Goal: Find contact information: Find contact information

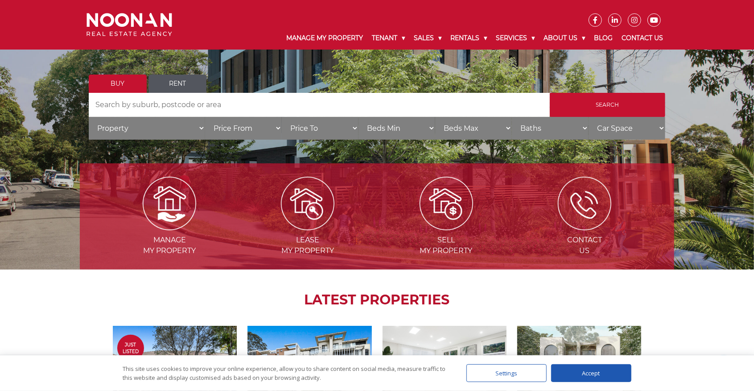
scroll to position [89, 0]
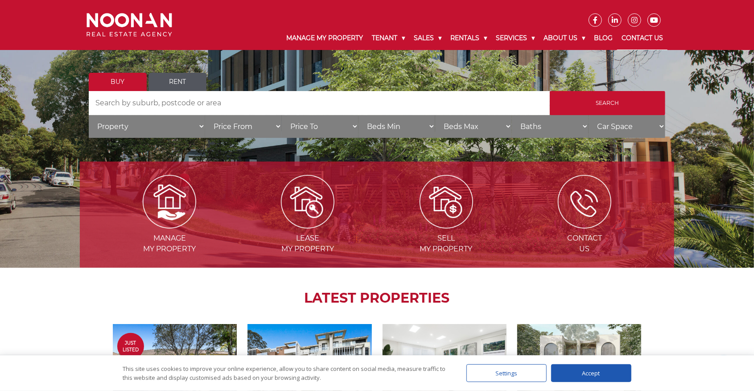
click at [636, 37] on link "Contact Us" at bounding box center [642, 38] width 50 height 23
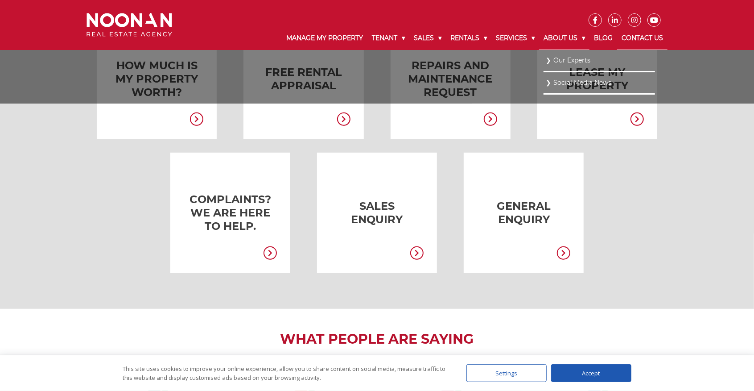
scroll to position [149, 0]
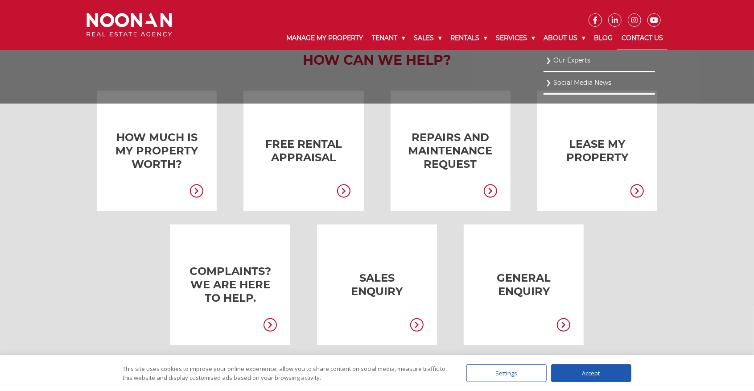
click at [569, 66] on link "Our Experts" at bounding box center [599, 60] width 107 height 12
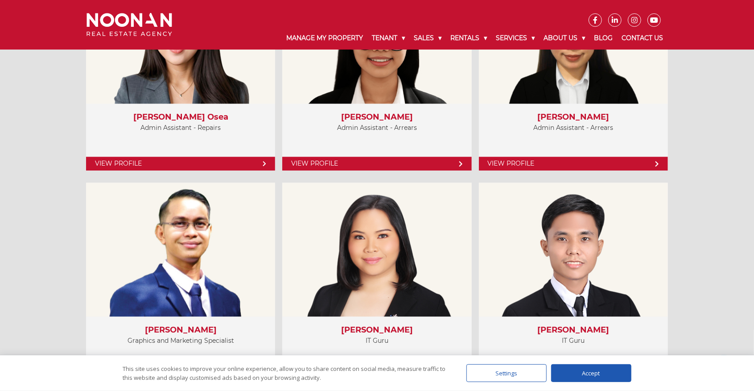
scroll to position [3539, 0]
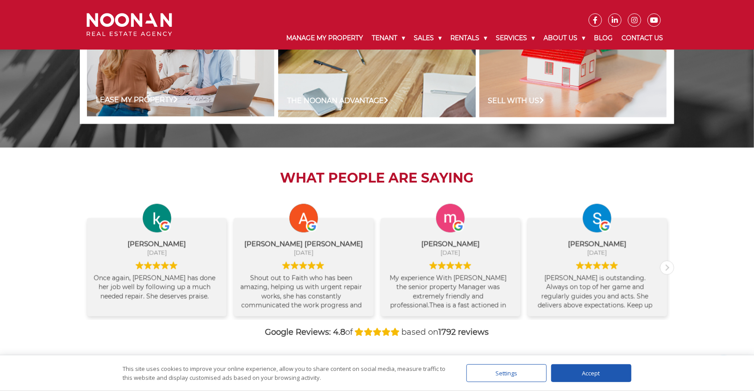
scroll to position [937, 0]
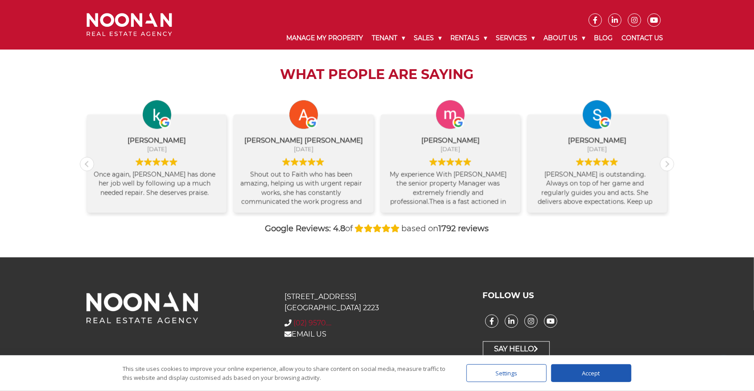
click at [331, 326] on span "(02) 9570...." at bounding box center [313, 323] width 38 height 8
